Goal: Information Seeking & Learning: Understand process/instructions

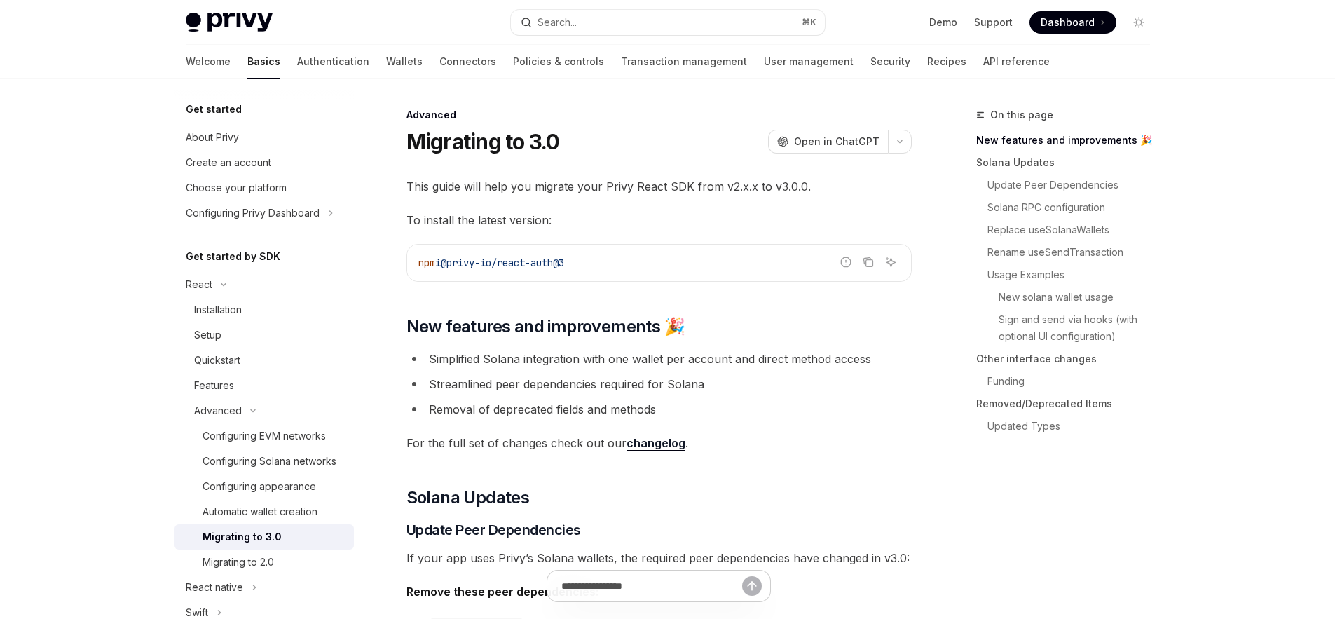
click at [608, 262] on code "npm i @privy-io/react-auth@3" at bounding box center [658, 262] width 481 height 17
drag, startPoint x: 617, startPoint y: 259, endPoint x: 385, endPoint y: 256, distance: 231.2
copy span "npm i @privy-io/react-auth@3"
drag, startPoint x: 459, startPoint y: 223, endPoint x: 511, endPoint y: 221, distance: 52.6
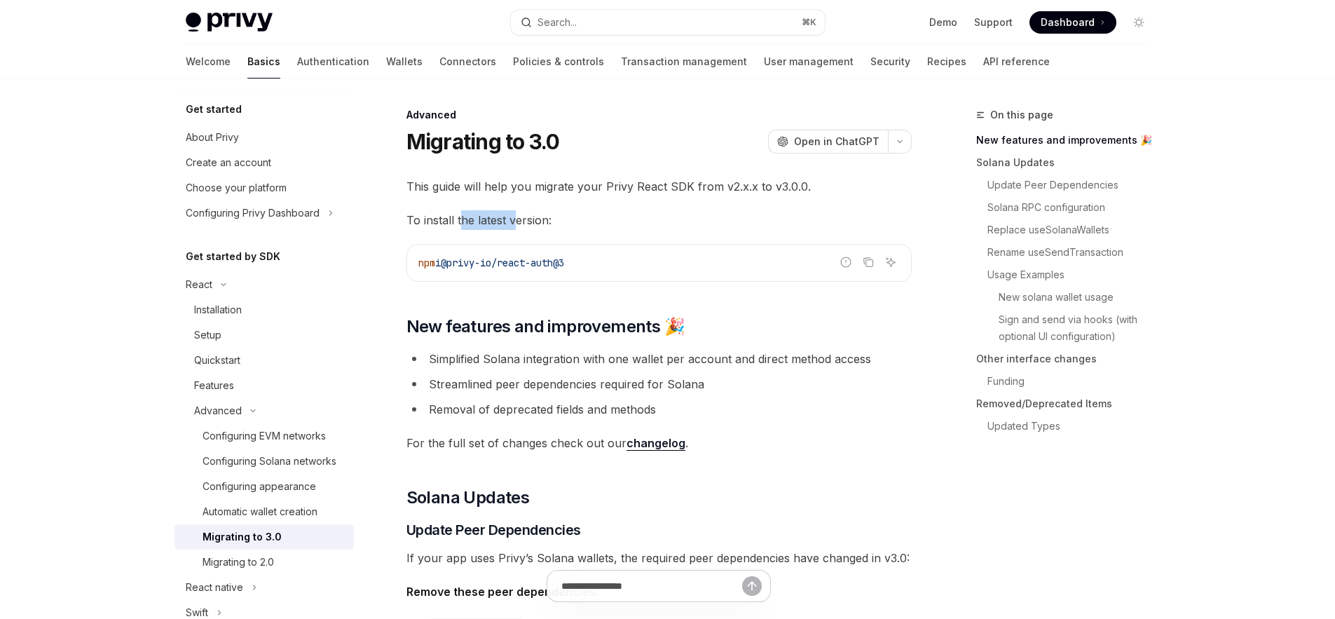
click at [511, 221] on span "To install the latest version:" at bounding box center [658, 220] width 505 height 20
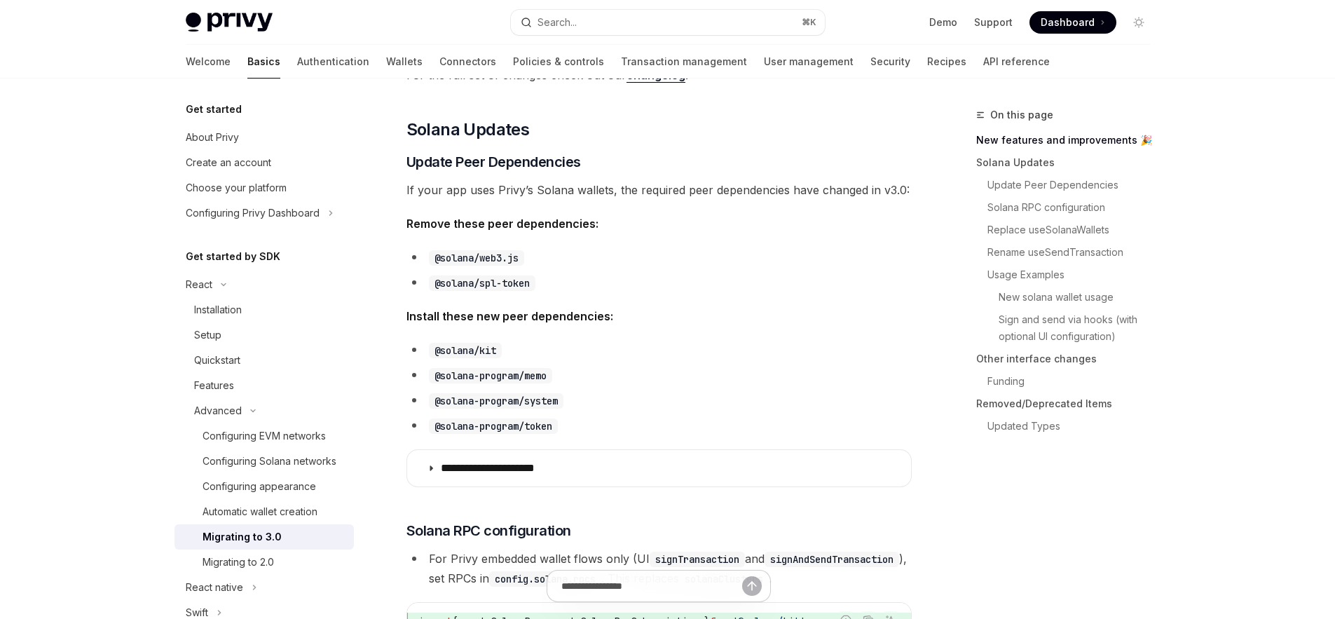
scroll to position [378, 0]
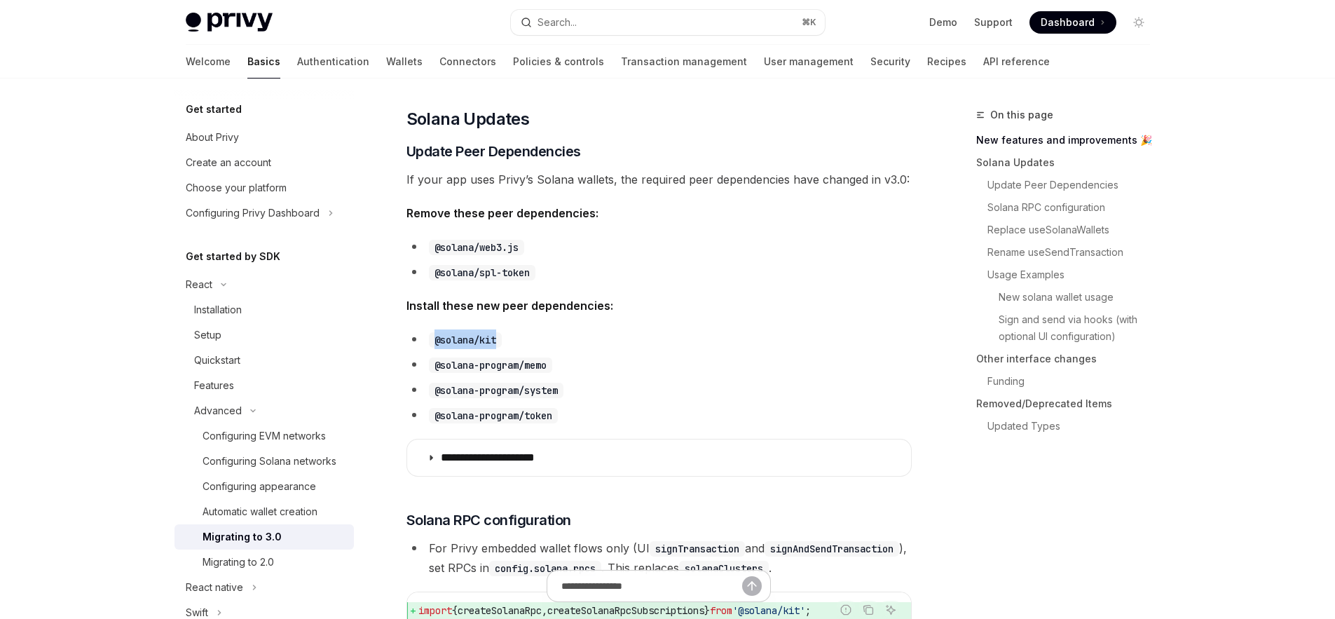
drag, startPoint x: 433, startPoint y: 339, endPoint x: 511, endPoint y: 339, distance: 78.5
click at [511, 339] on li "@solana/kit" at bounding box center [658, 339] width 505 height 20
copy code "@solana/kit"
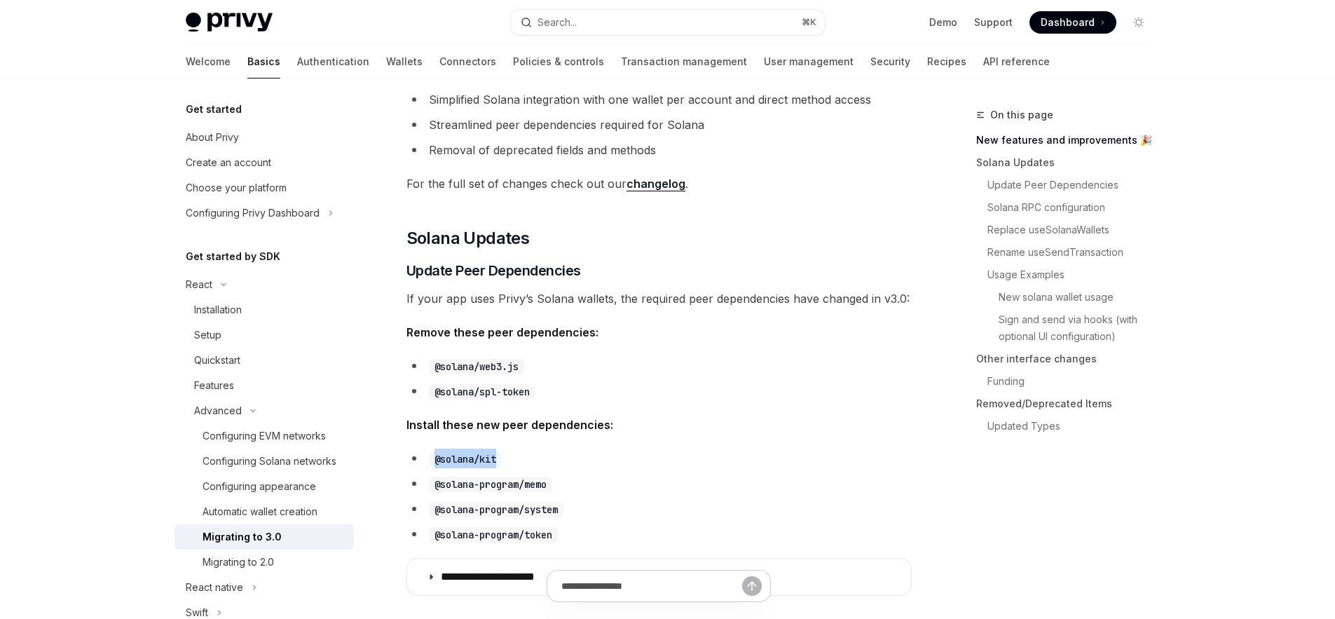
scroll to position [327, 0]
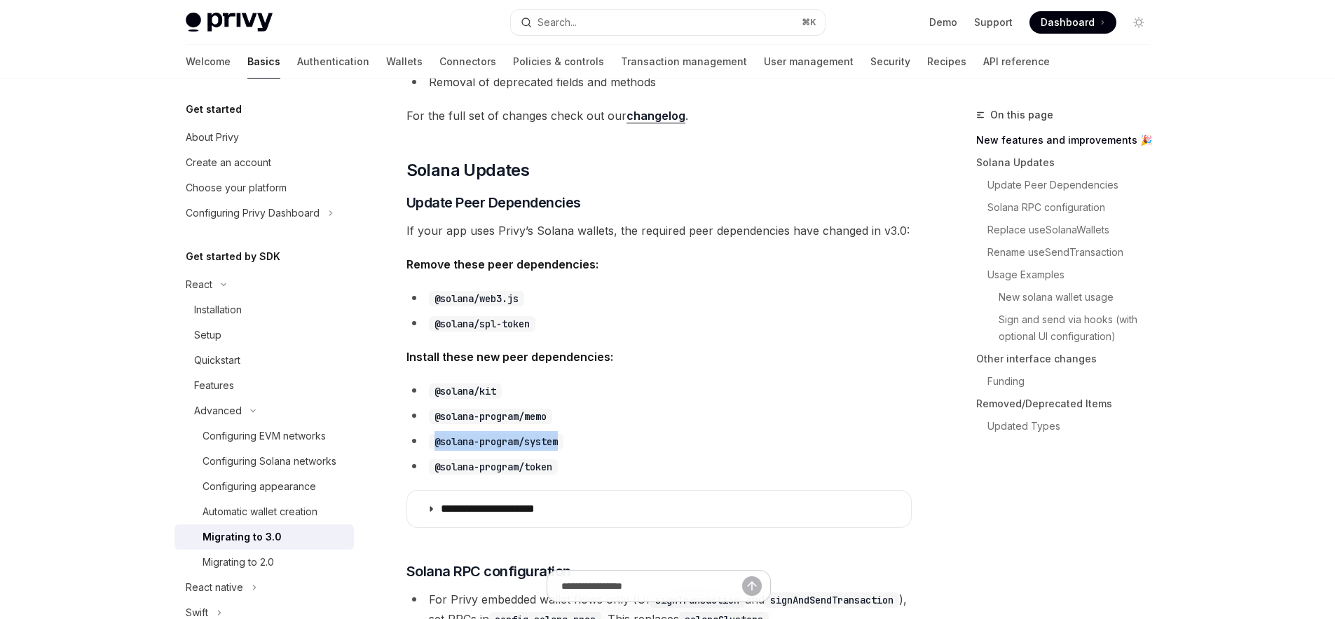
drag, startPoint x: 434, startPoint y: 438, endPoint x: 586, endPoint y: 446, distance: 152.3
click at [586, 446] on li "@solana-program/system" at bounding box center [658, 441] width 505 height 20
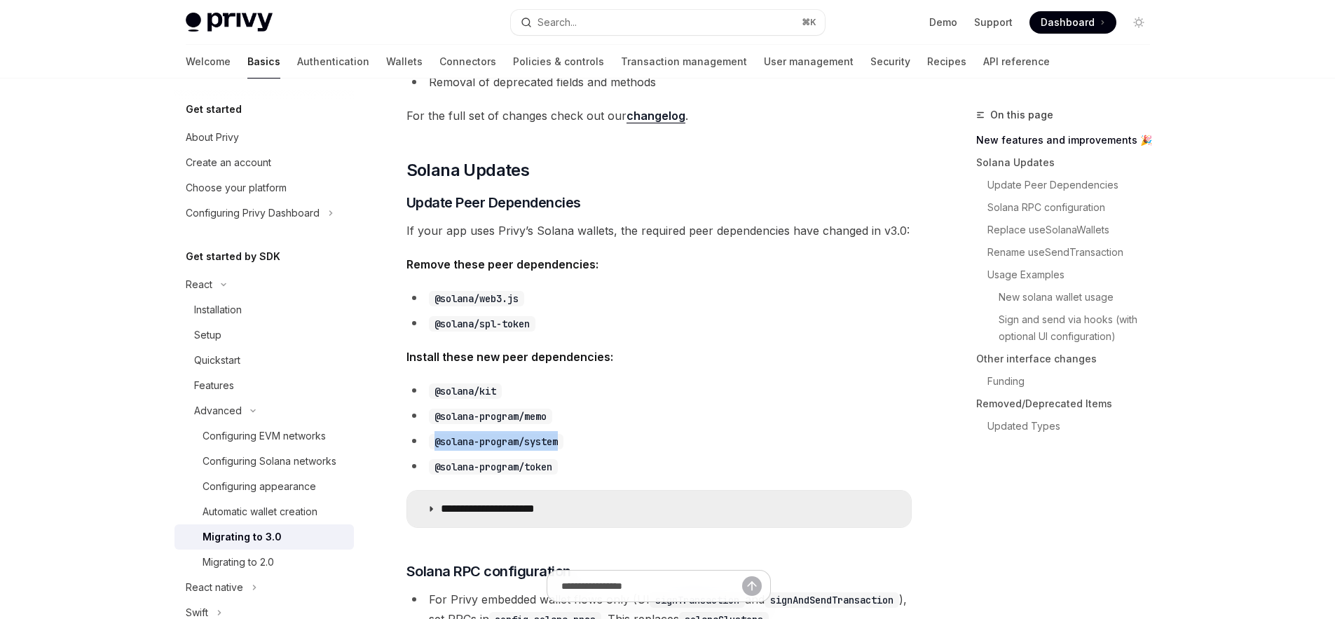
copy code "@solana-program/system"
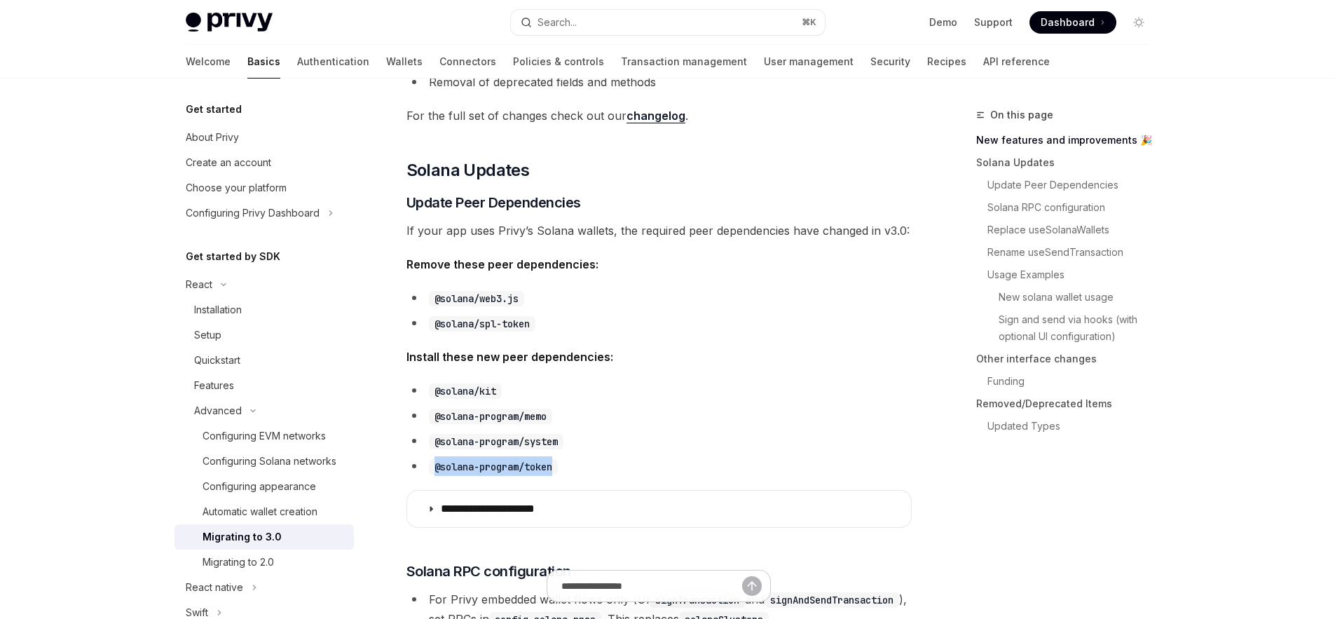
drag, startPoint x: 435, startPoint y: 467, endPoint x: 571, endPoint y: 470, distance: 135.9
click at [571, 470] on li "@solana-program/token" at bounding box center [658, 466] width 505 height 20
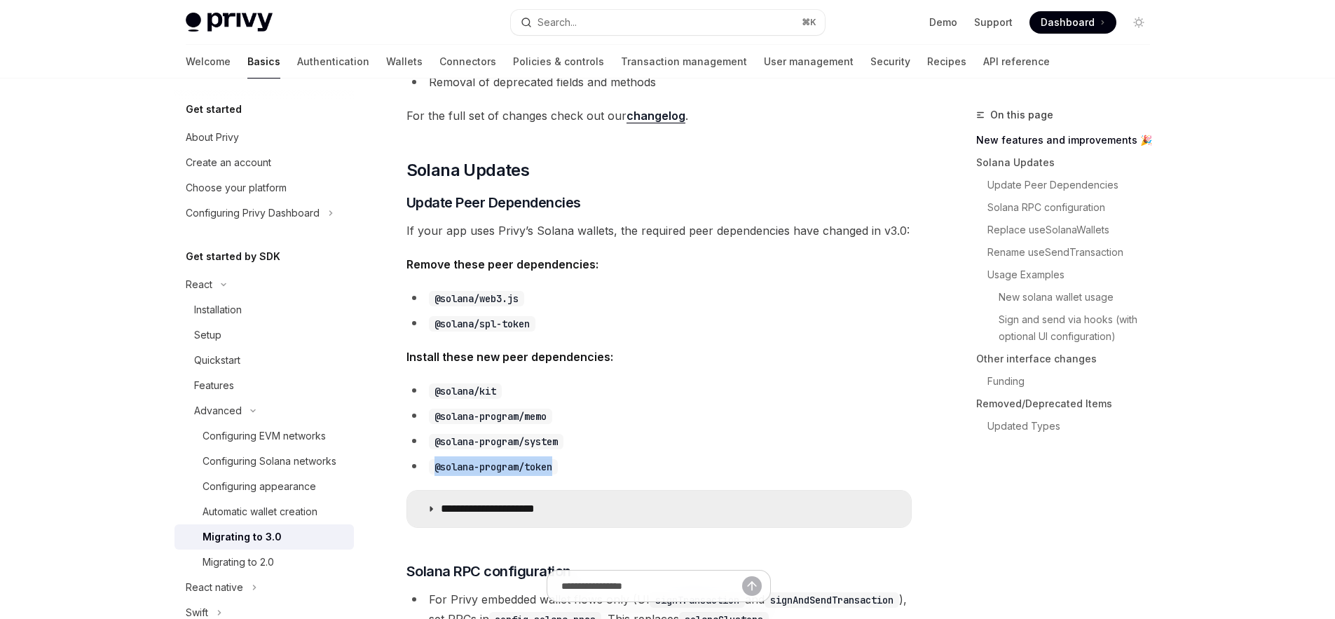
copy code "@solana-program/token"
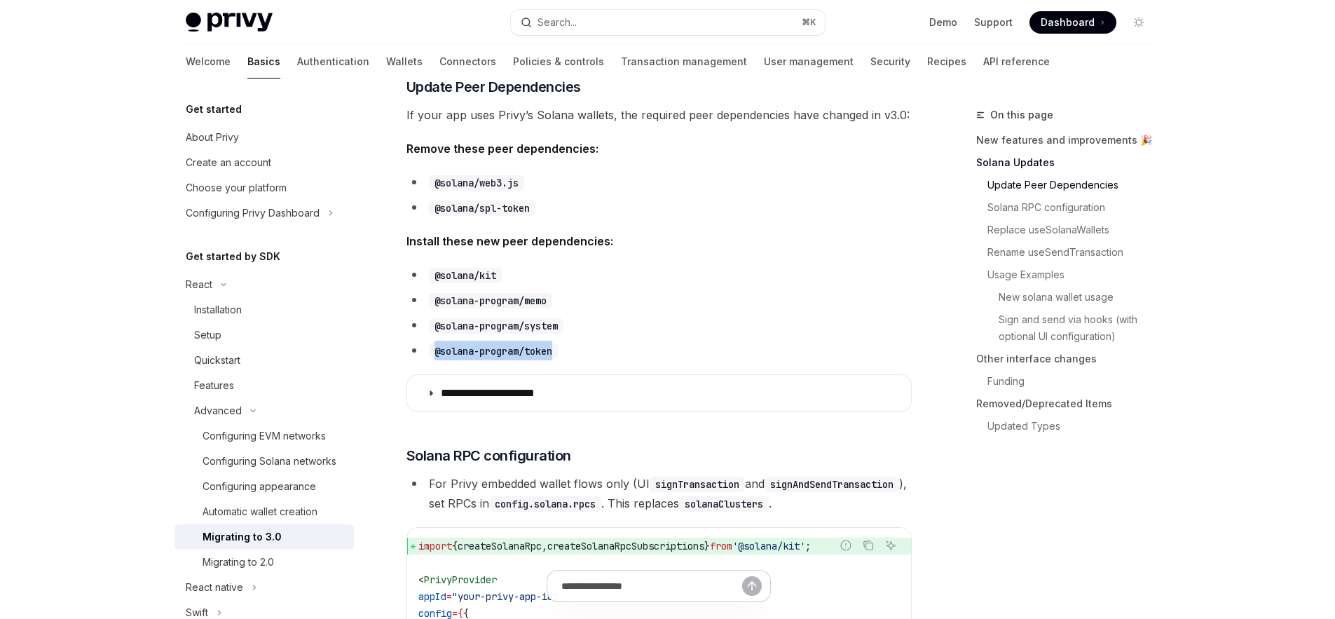
scroll to position [515, 0]
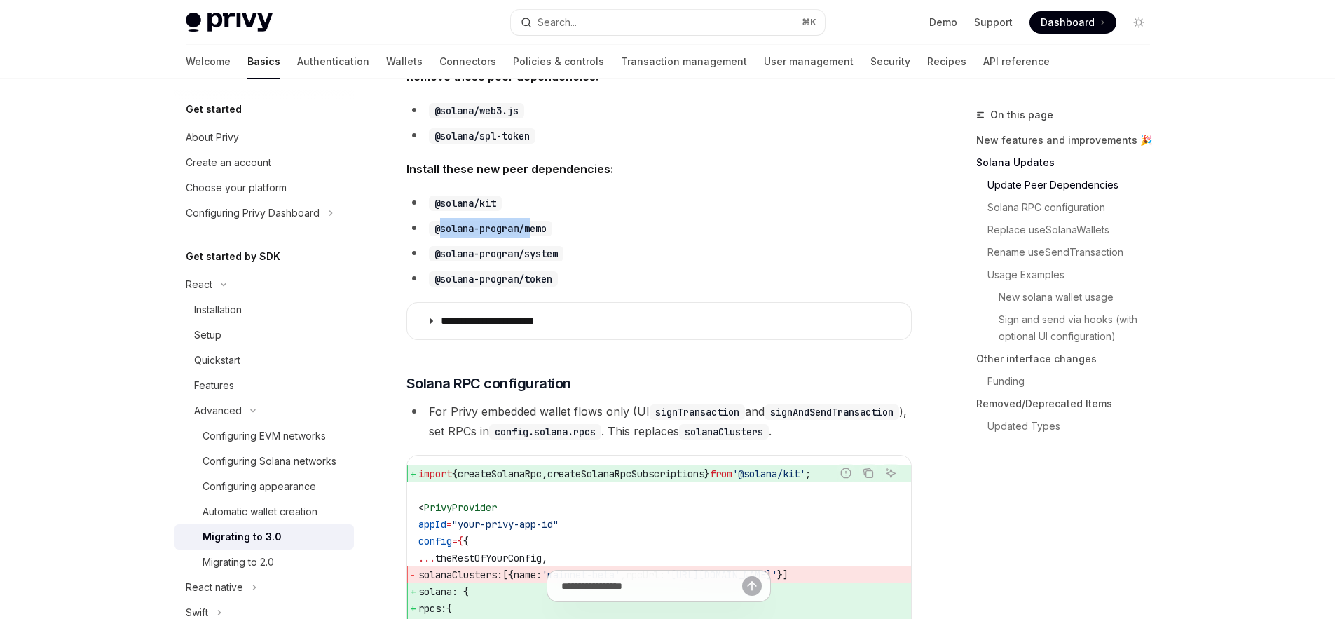
drag, startPoint x: 437, startPoint y: 226, endPoint x: 537, endPoint y: 229, distance: 99.5
click at [537, 229] on code "@solana-program/memo" at bounding box center [490, 228] width 123 height 15
drag, startPoint x: 551, startPoint y: 230, endPoint x: 409, endPoint y: 227, distance: 142.2
click at [409, 227] on li "@solana-program/memo" at bounding box center [658, 228] width 505 height 20
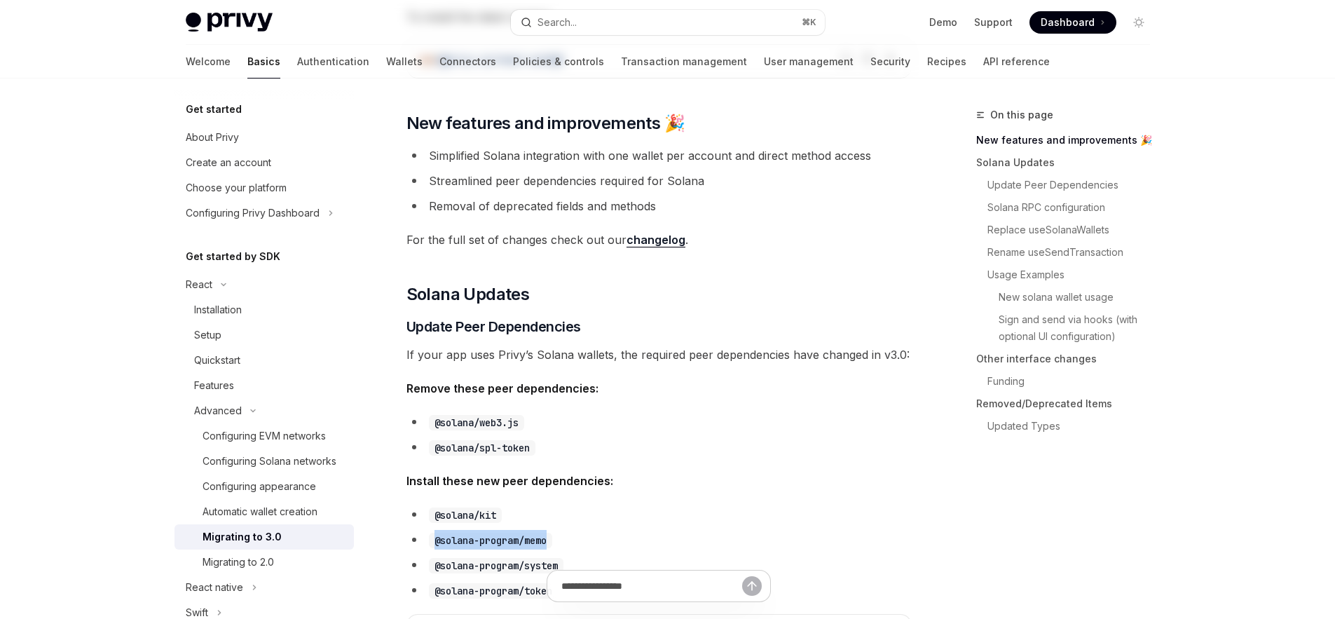
scroll to position [0, 0]
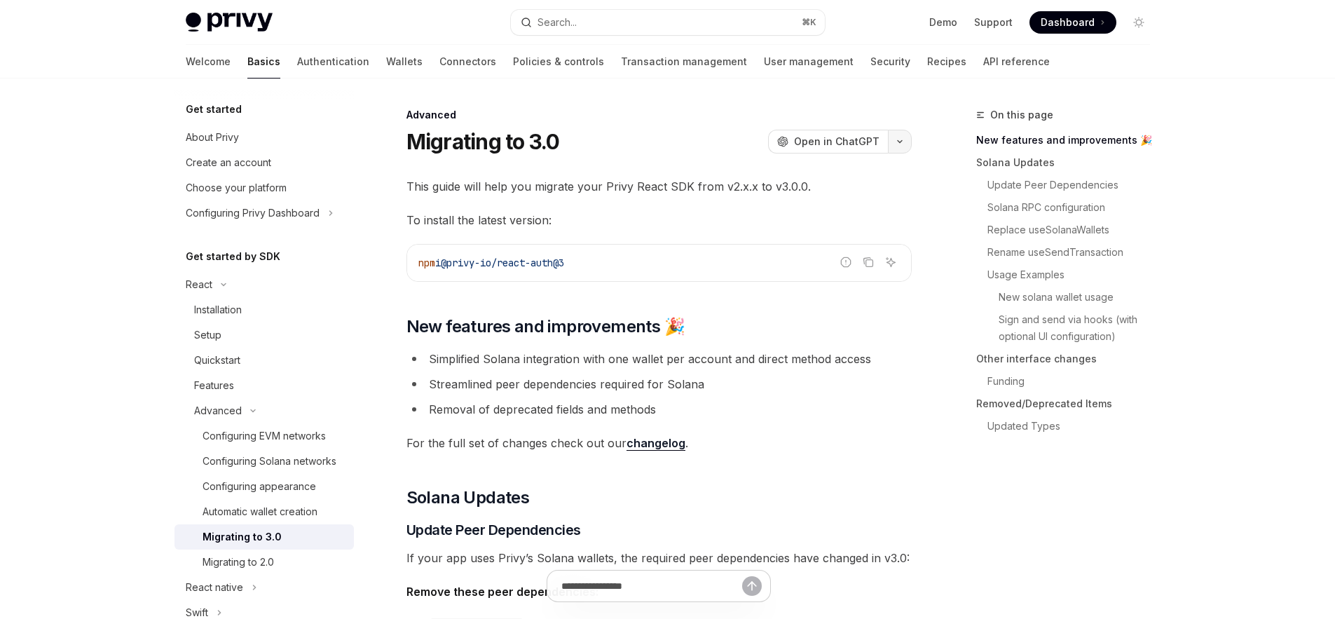
click at [896, 139] on icon "button" at bounding box center [899, 142] width 17 height 6
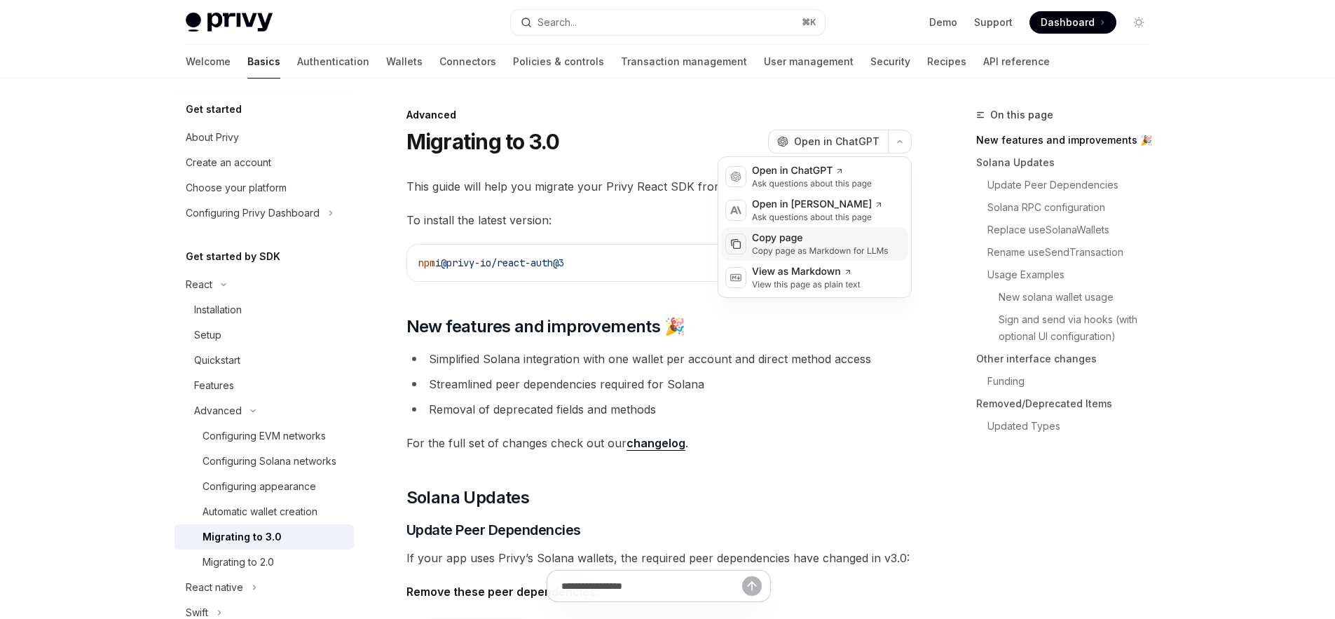
click at [792, 238] on div "Copy page" at bounding box center [820, 238] width 137 height 14
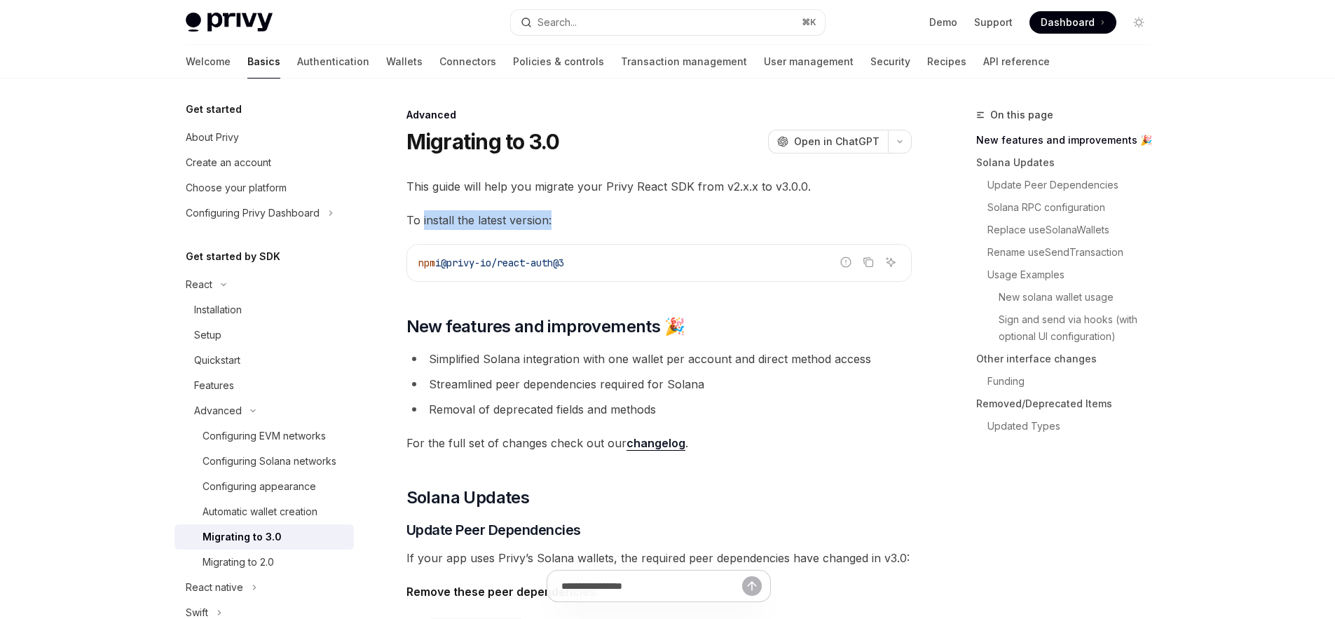
drag, startPoint x: 423, startPoint y: 218, endPoint x: 560, endPoint y: 219, distance: 137.3
click at [560, 219] on span "To install the latest version:" at bounding box center [658, 220] width 505 height 20
copy span "install the latest version:"
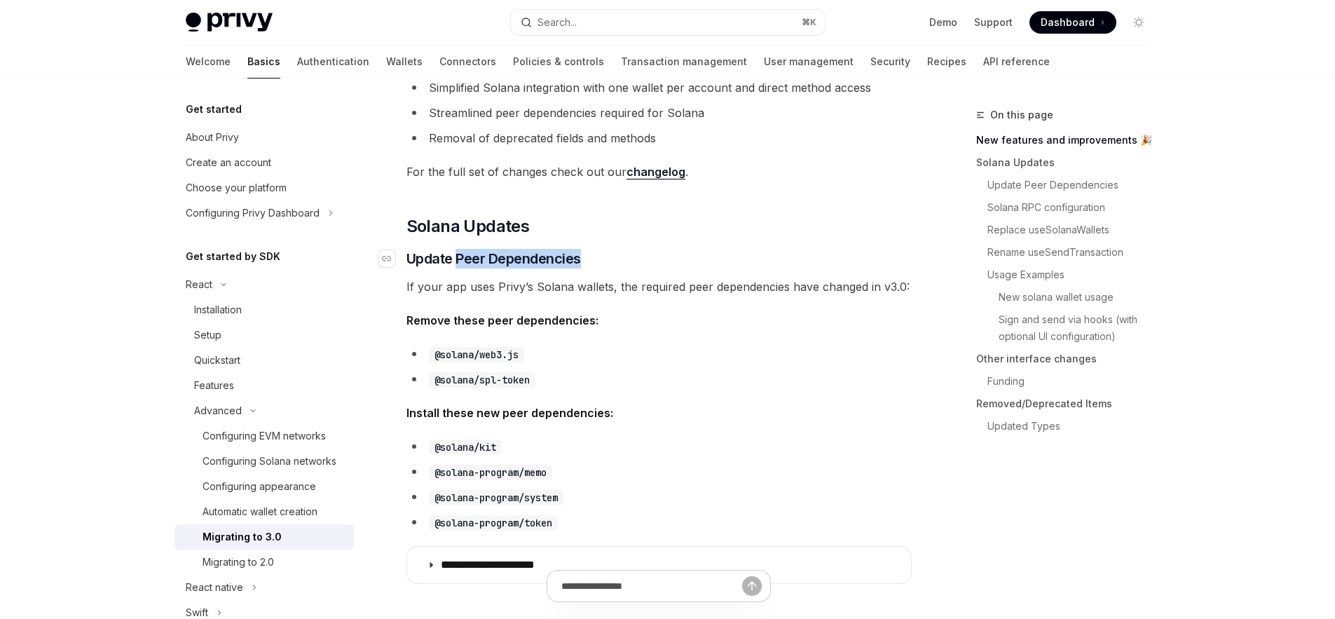
drag, startPoint x: 593, startPoint y: 259, endPoint x: 460, endPoint y: 261, distance: 133.1
click at [460, 261] on h3 "​ Update Peer Dependencies" at bounding box center [658, 259] width 505 height 20
copy span "Peer Dependencies"
